Goal: Task Accomplishment & Management: Complete application form

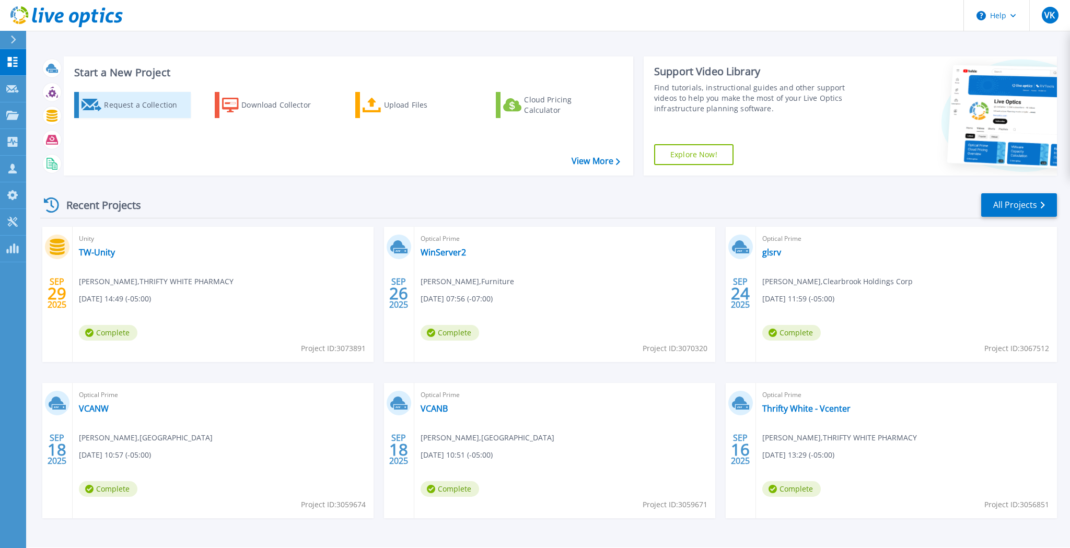
click at [123, 103] on div "Request a Collection" at bounding box center [146, 105] width 84 height 21
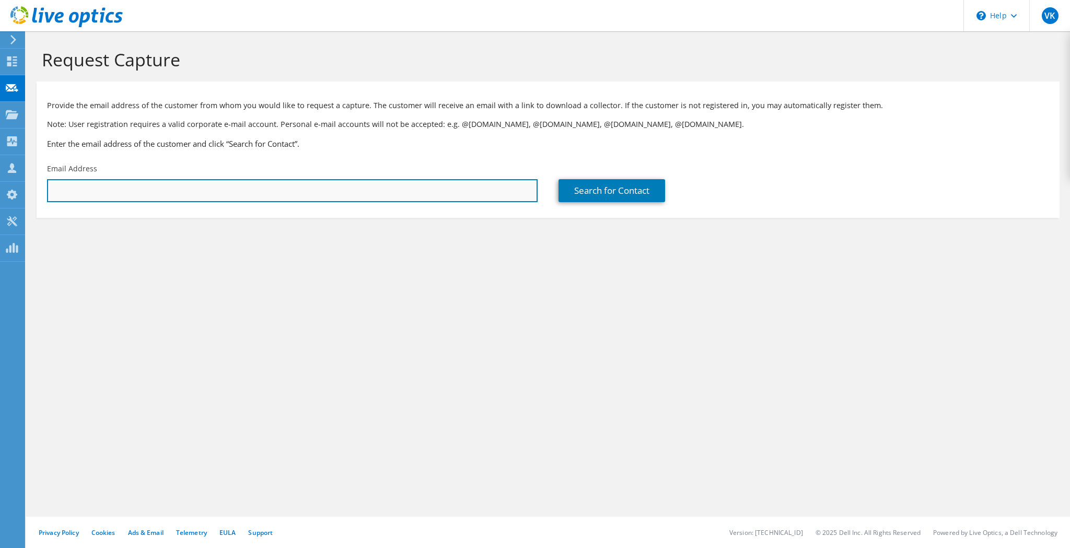
click at [245, 190] on input "text" at bounding box center [292, 190] width 491 height 23
paste input "genesio.chagas@lipmanfamilyfarms.com"
type input "genesio.chagas@lipmanfamilyfarms.com"
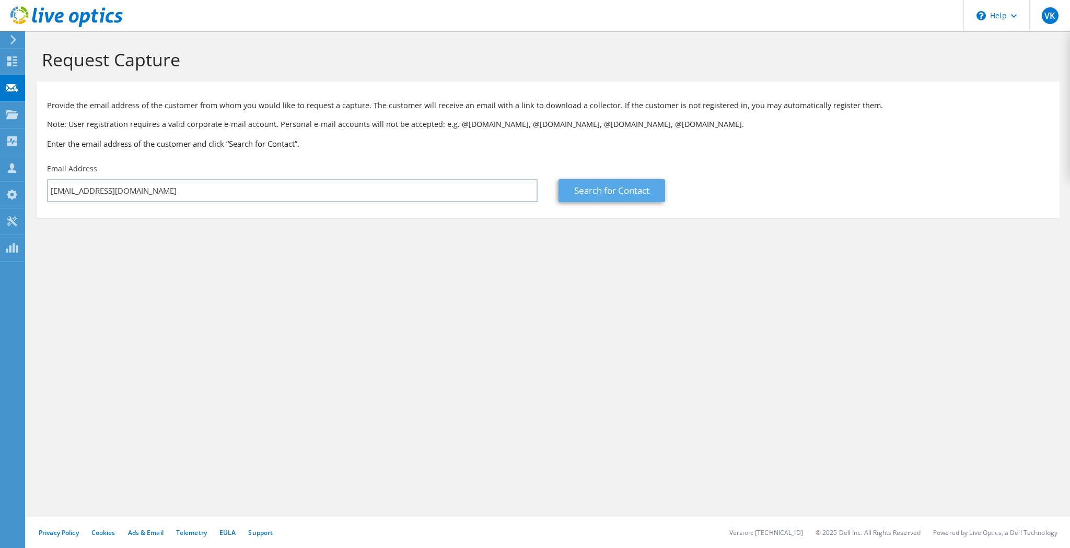
click at [602, 189] on link "Search for Contact" at bounding box center [612, 190] width 107 height 23
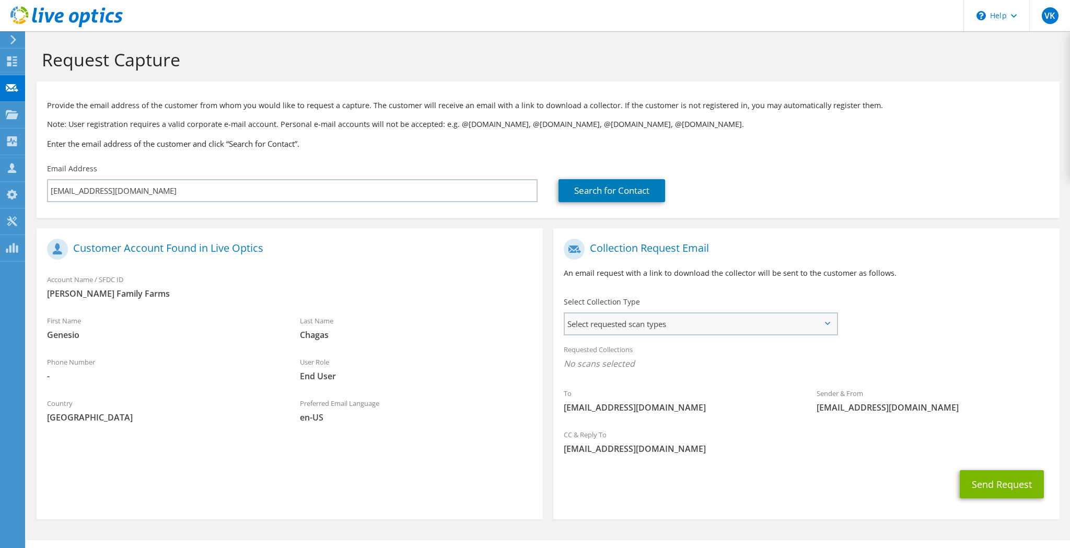
click at [722, 319] on span "Select requested scan types" at bounding box center [701, 323] width 272 height 21
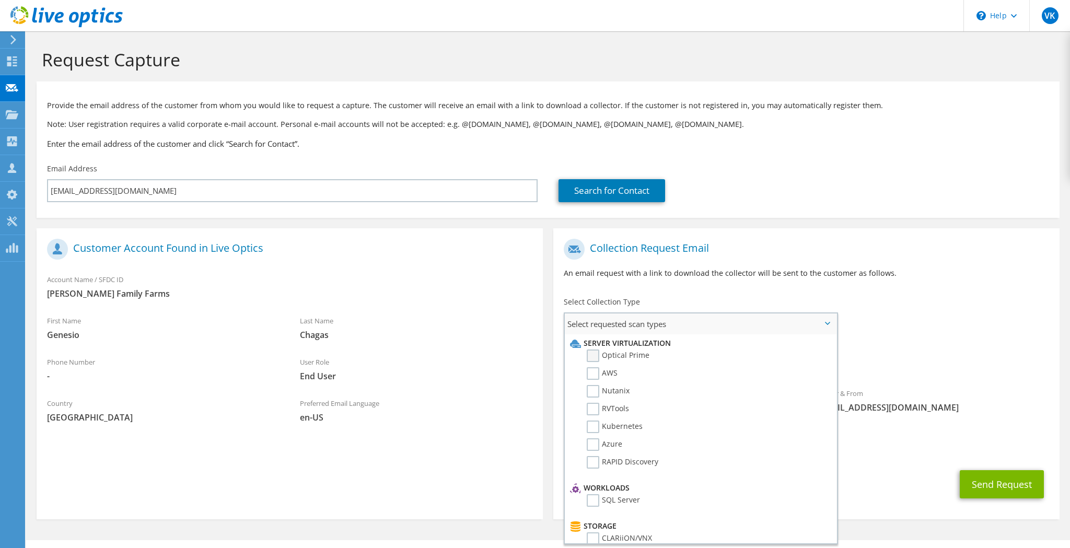
click at [592, 356] on label "Optical Prime" at bounding box center [618, 356] width 63 height 13
click at [0, 0] on input "Optical Prime" at bounding box center [0, 0] width 0 height 0
click at [933, 327] on div "To genesio.chagas@lipmanfamilyfarms.com Sender & From liveoptics@liveoptics.com" at bounding box center [806, 330] width 506 height 193
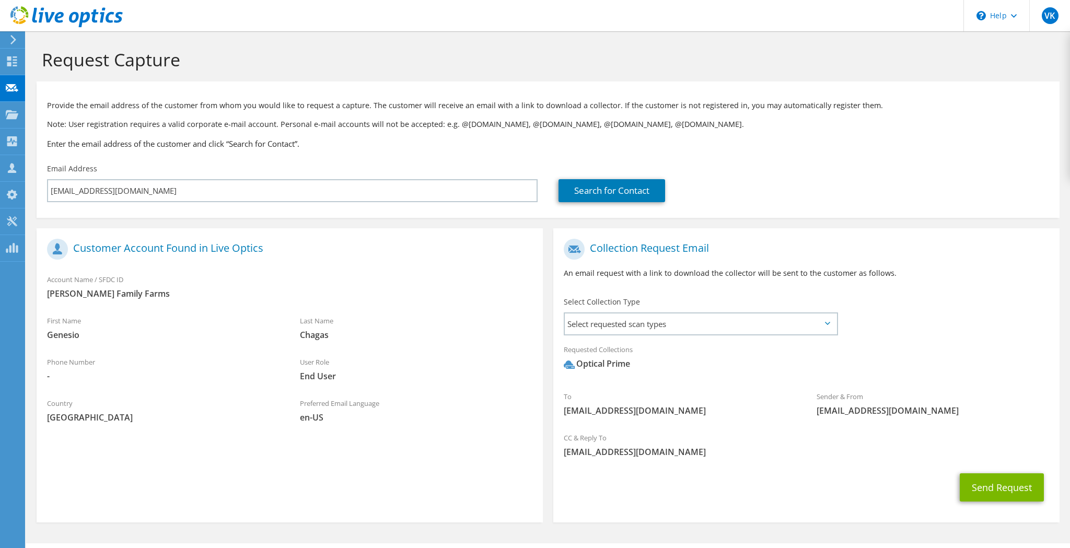
click at [976, 341] on div "Requested Collections No scans selected Optical Prime" at bounding box center [806, 360] width 506 height 42
click at [828, 322] on icon at bounding box center [827, 323] width 5 height 3
click at [826, 322] on icon at bounding box center [827, 323] width 5 height 3
click at [829, 324] on icon at bounding box center [827, 323] width 5 height 3
click at [800, 321] on span "Select requested scan types" at bounding box center [701, 323] width 272 height 21
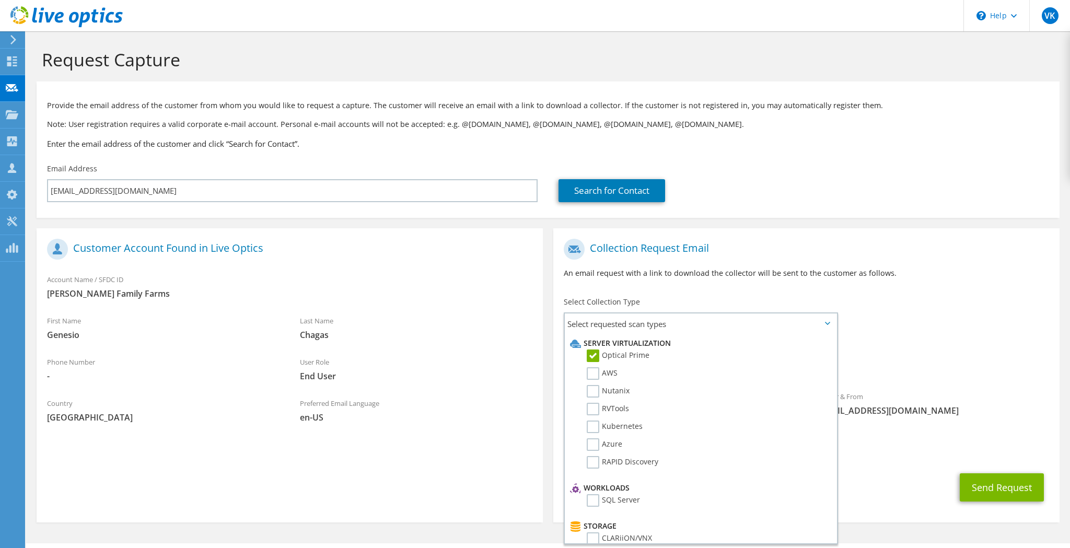
click at [951, 333] on div "To genesio.chagas@lipmanfamilyfarms.com Sender & From liveoptics@liveoptics.com" at bounding box center [806, 330] width 506 height 193
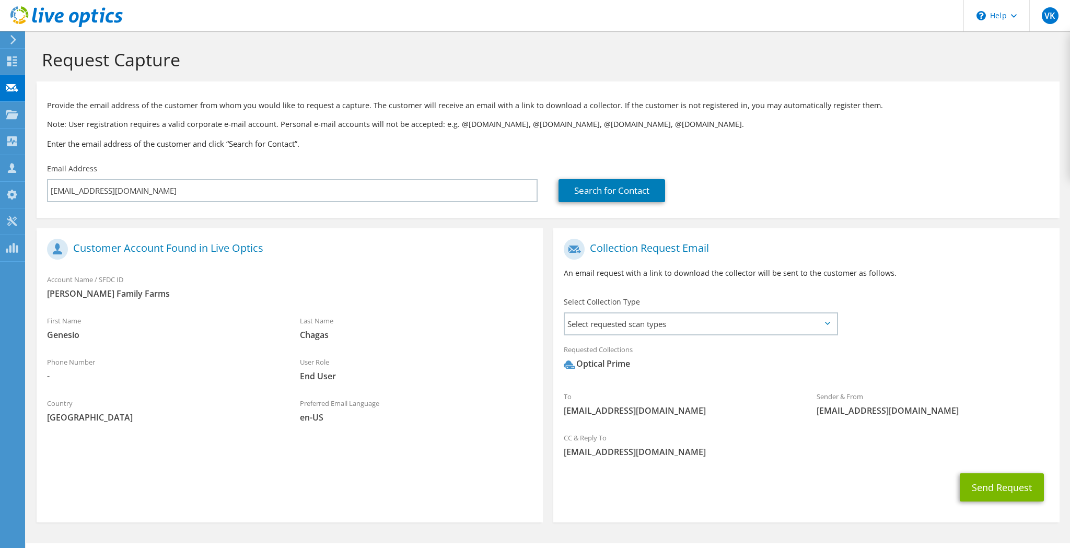
click at [951, 333] on div "To genesio.chagas@lipmanfamilyfarms.com Sender & From liveoptics@liveoptics.com" at bounding box center [806, 330] width 506 height 193
click at [998, 488] on button "Send Request" at bounding box center [1002, 487] width 84 height 28
